Goal: Communication & Community: Answer question/provide support

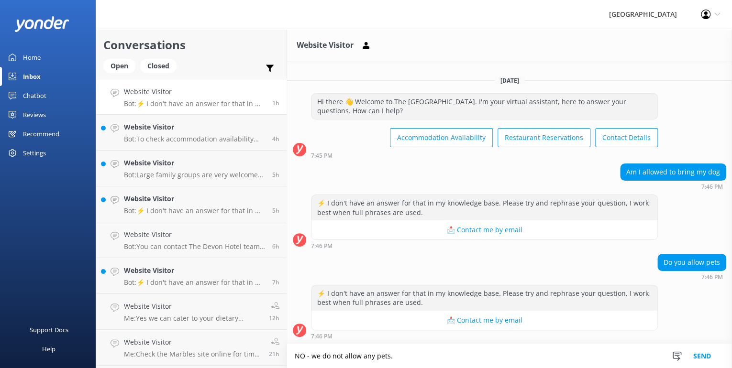
click at [300, 354] on textarea "NO - we do not allow any pets." at bounding box center [509, 356] width 445 height 24
type textarea "No - we do not allow any pets."
click at [701, 355] on button "Send" at bounding box center [702, 356] width 36 height 24
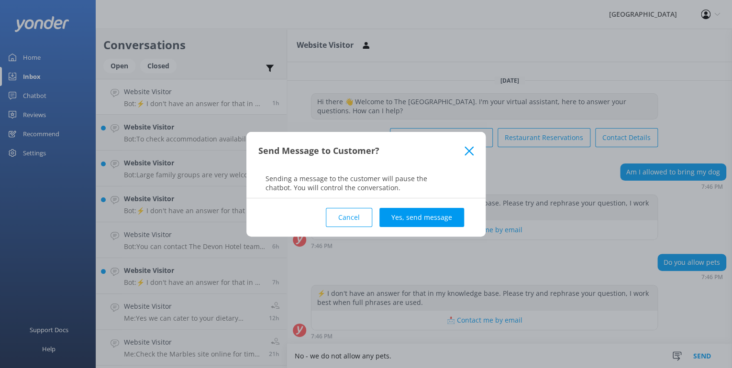
drag, startPoint x: 420, startPoint y: 216, endPoint x: 443, endPoint y: 142, distance: 78.1
click at [420, 216] on button "Yes, send message" at bounding box center [421, 217] width 85 height 19
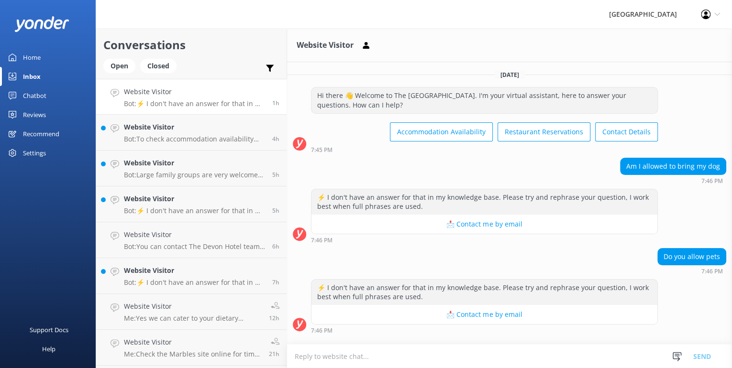
scroll to position [55, 0]
